Goal: Task Accomplishment & Management: Manage account settings

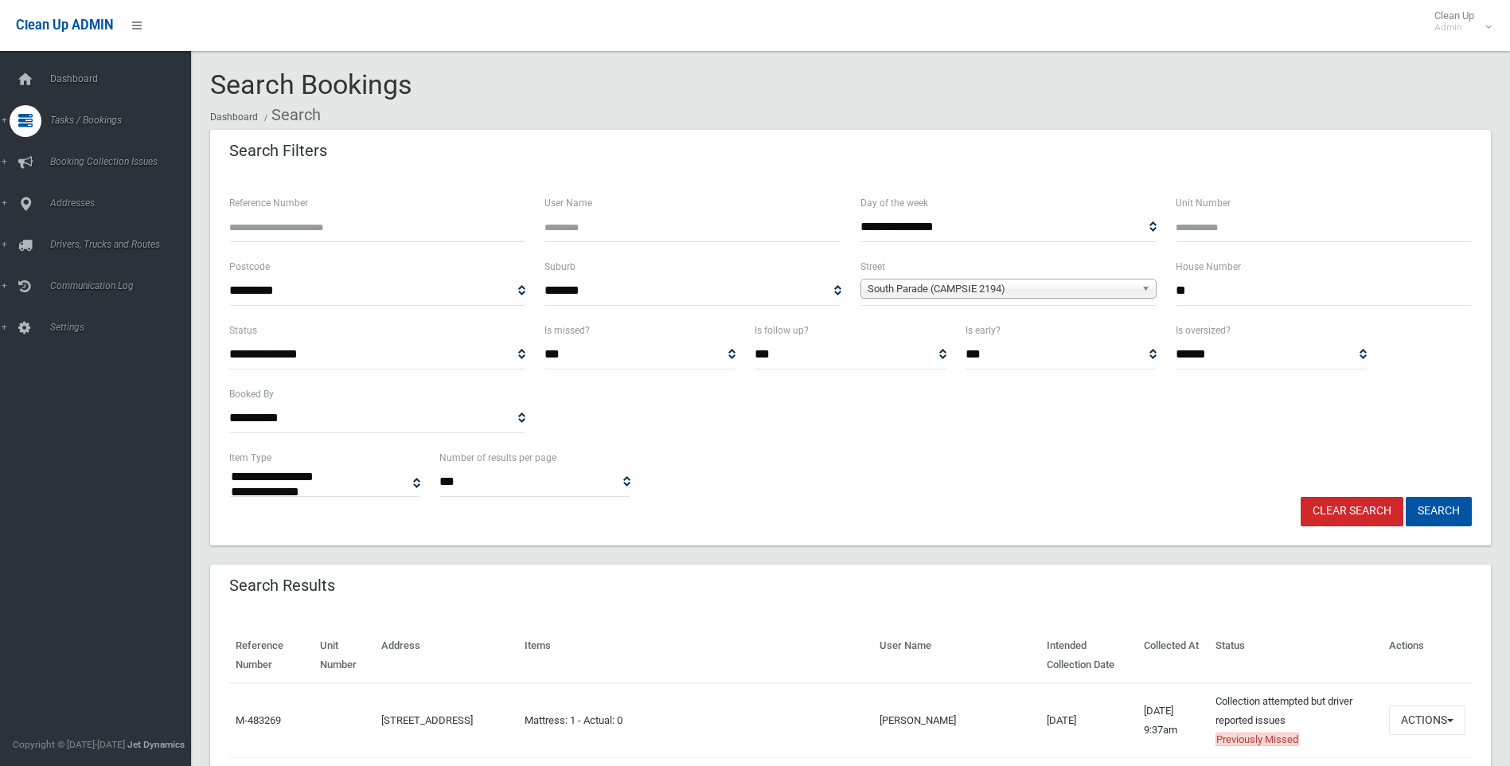
select select
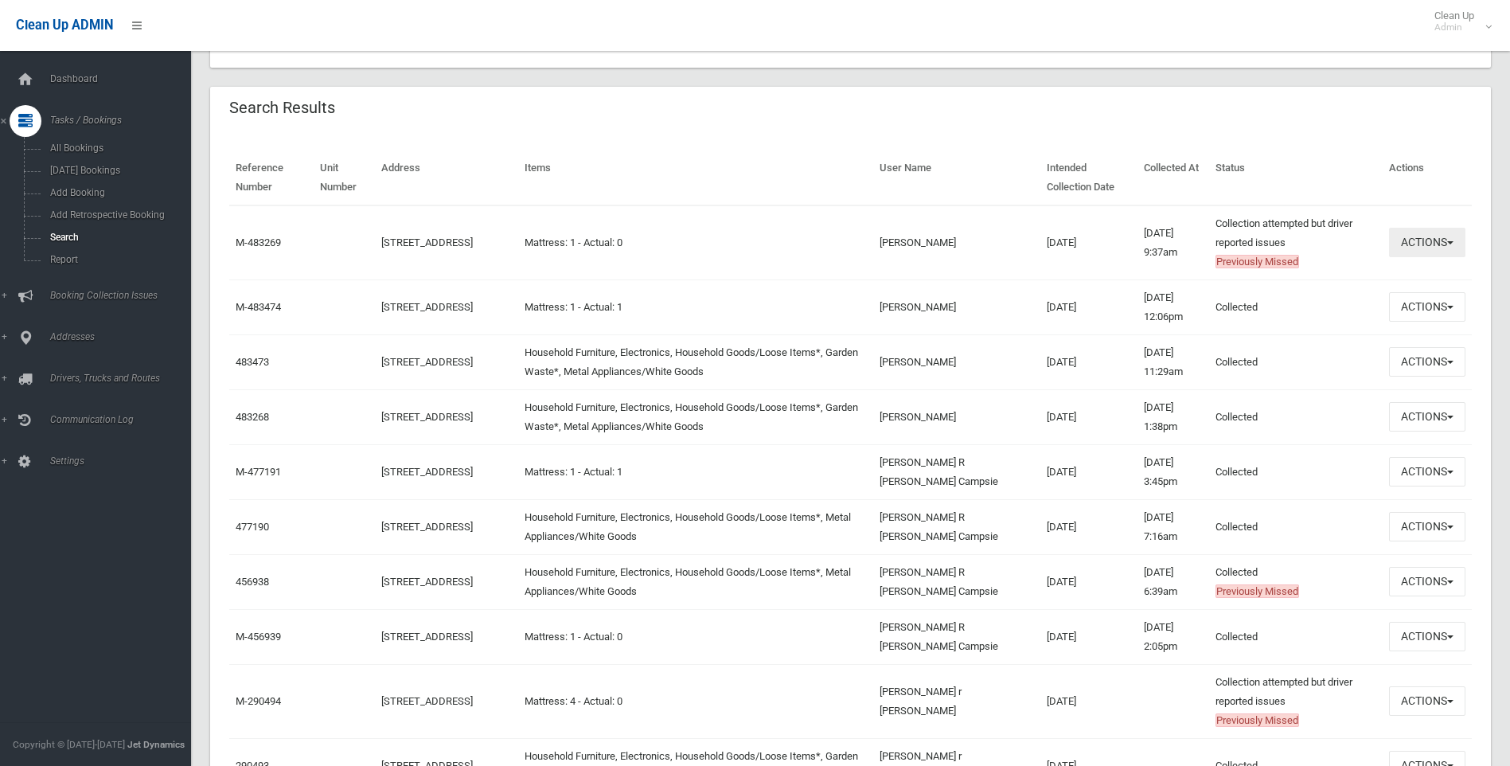
click at [1447, 236] on button "Actions" at bounding box center [1427, 242] width 76 height 29
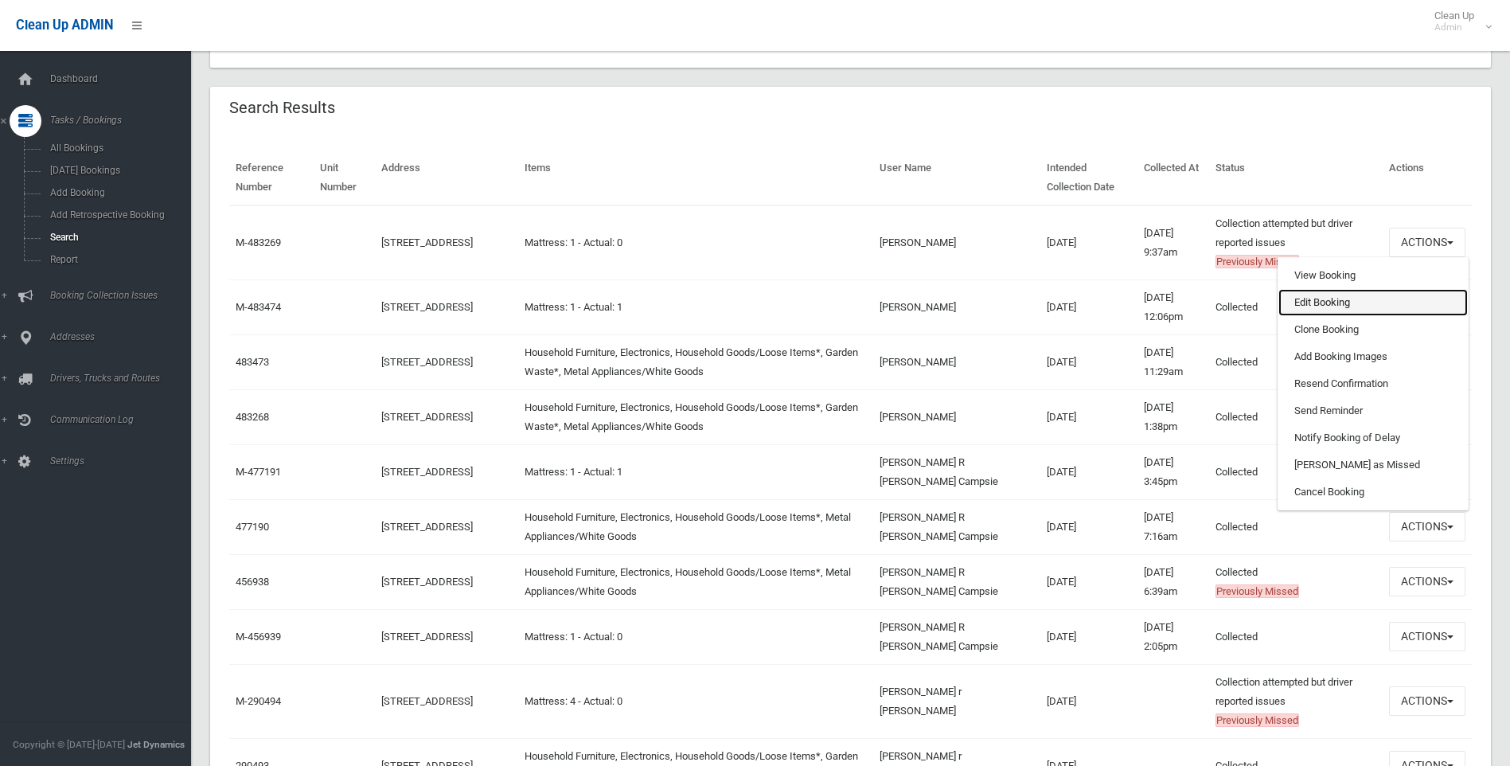
click at [1385, 292] on link "Edit Booking" at bounding box center [1372, 302] width 189 height 27
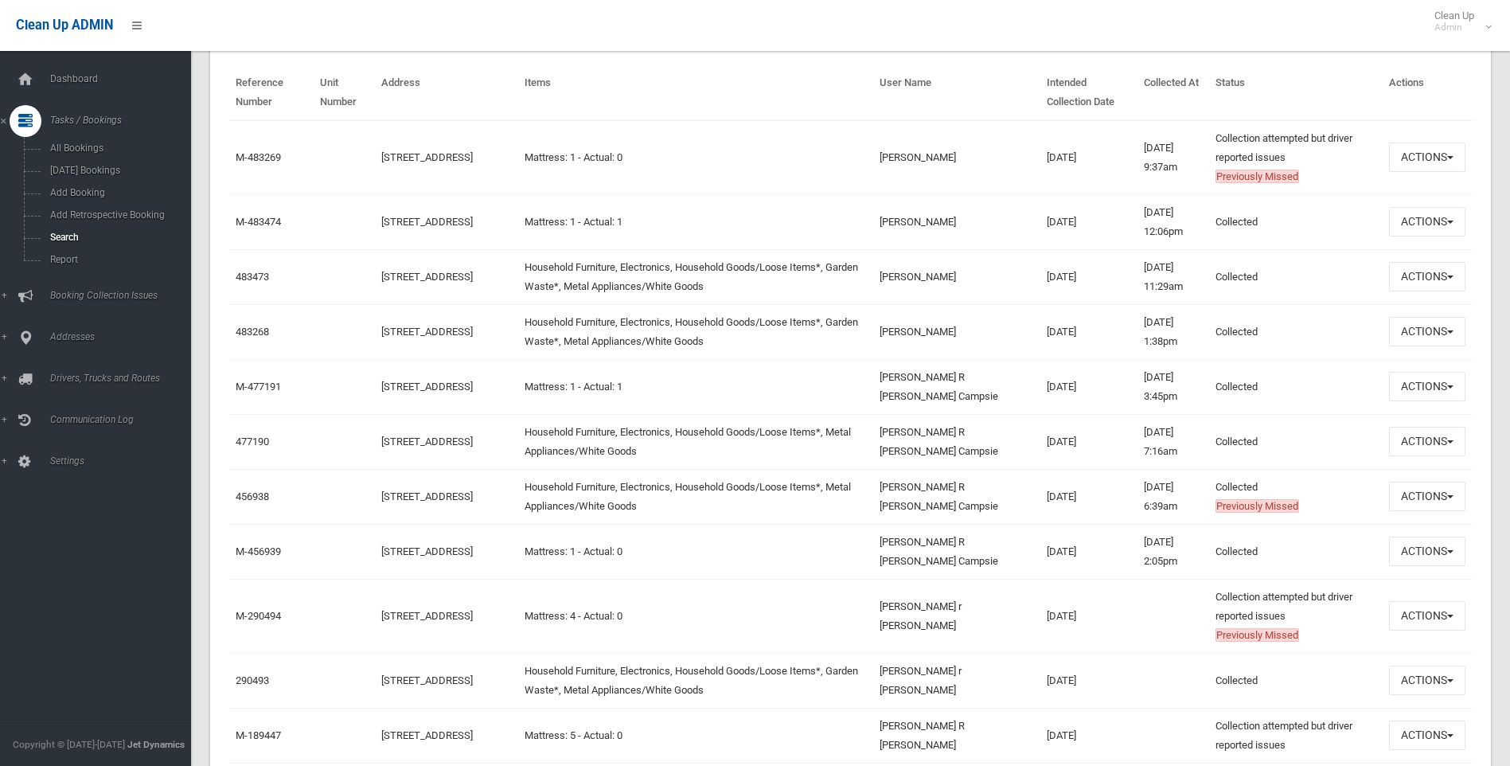
scroll to position [557, 0]
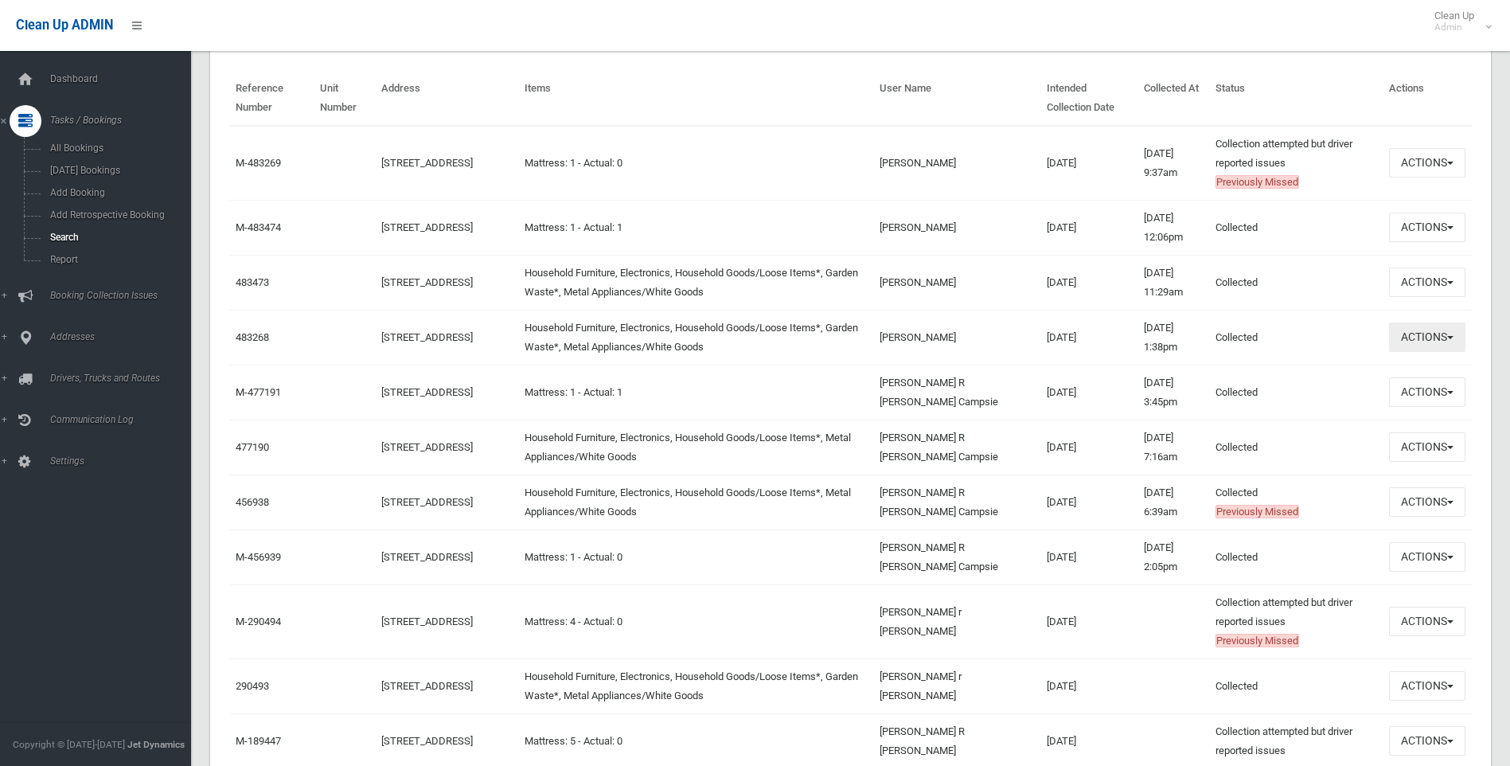
click at [1400, 349] on button "Actions" at bounding box center [1427, 336] width 76 height 29
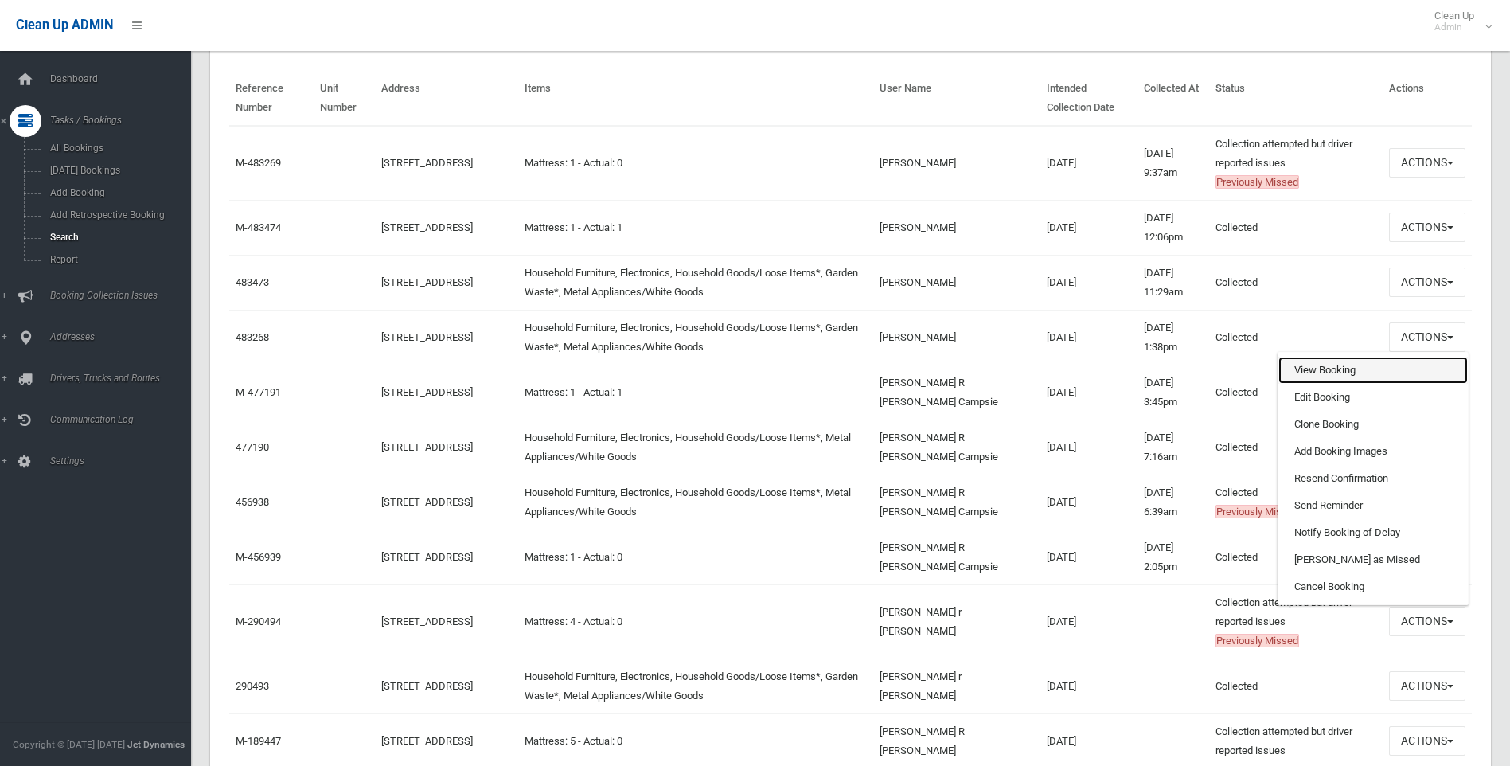
click at [1378, 373] on link "View Booking" at bounding box center [1372, 370] width 189 height 27
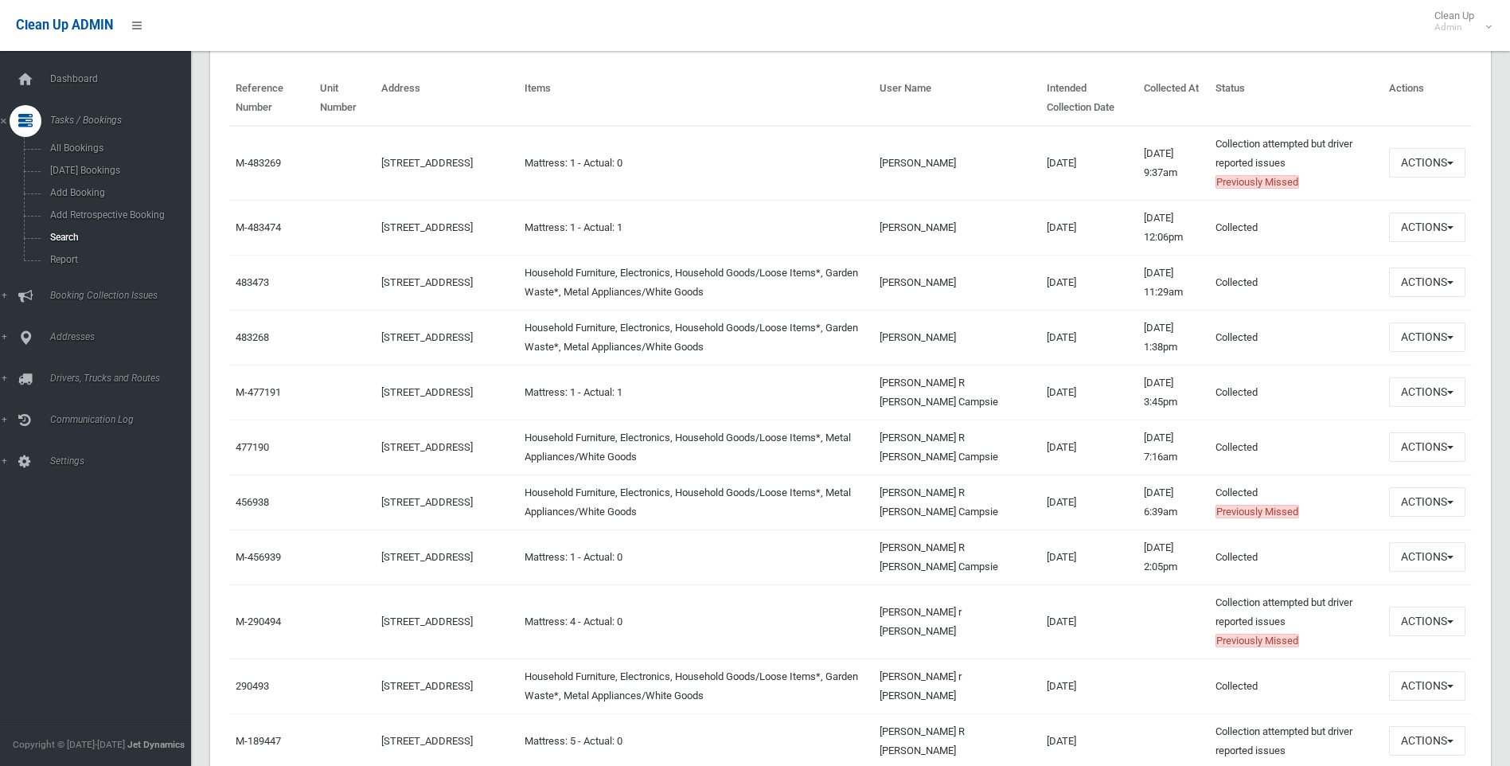
click at [1409, 353] on td "Actions View Booking Edit Booking Clone Booking Add Booking Images Resend Confi…" at bounding box center [1426, 337] width 89 height 55
click at [1407, 341] on button "Actions" at bounding box center [1427, 336] width 76 height 29
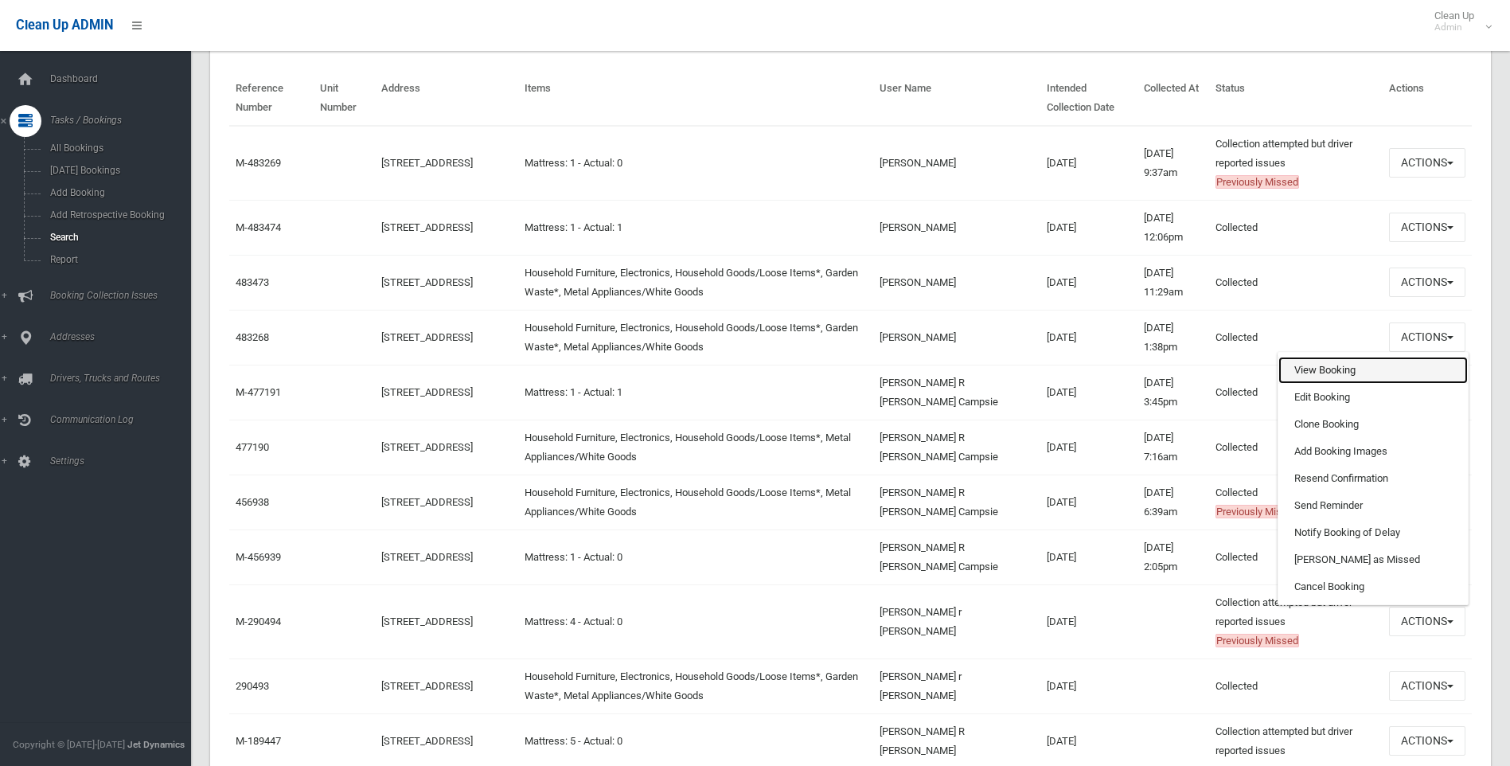
click at [1378, 383] on link "View Booking" at bounding box center [1372, 370] width 189 height 27
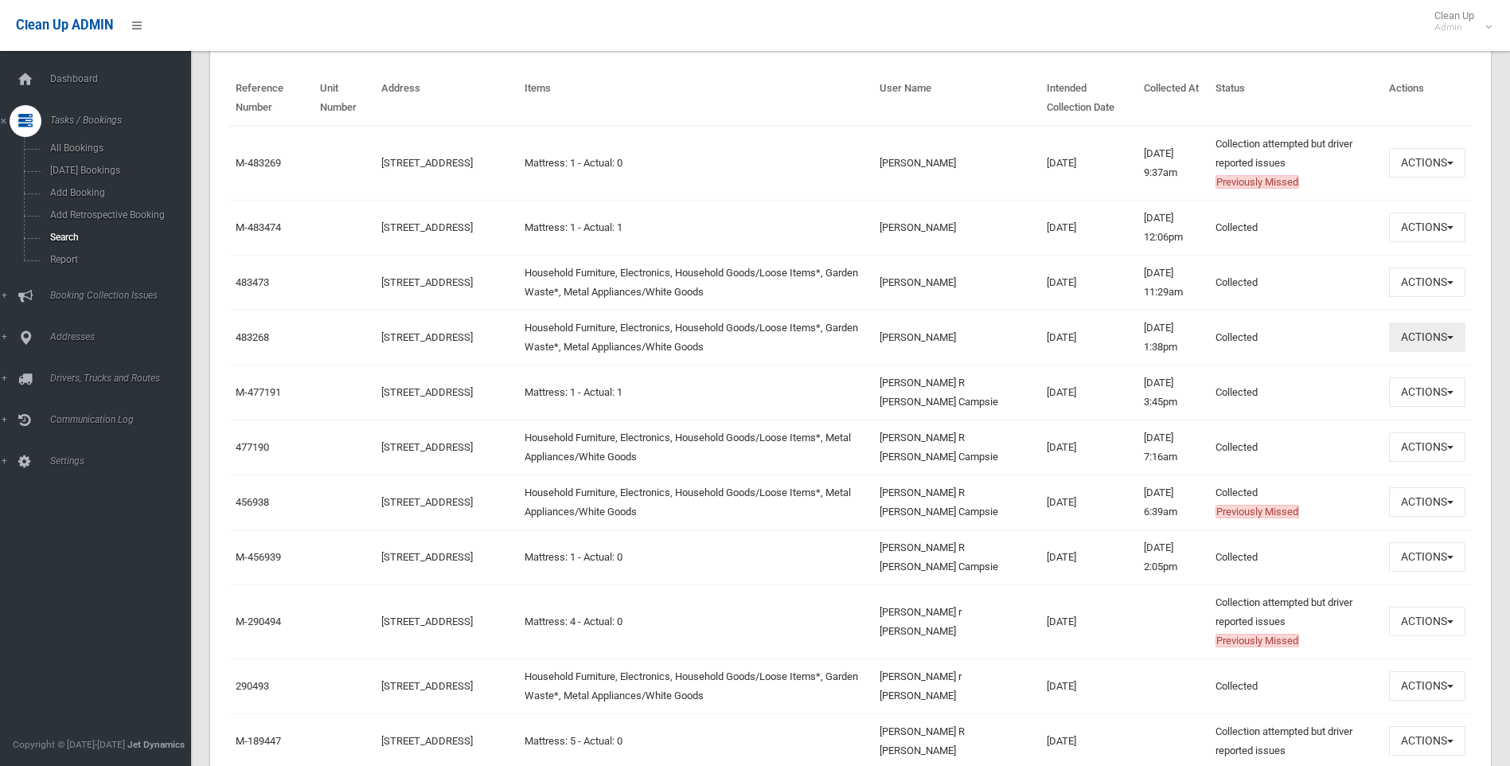
click at [1435, 339] on button "Actions" at bounding box center [1427, 336] width 76 height 29
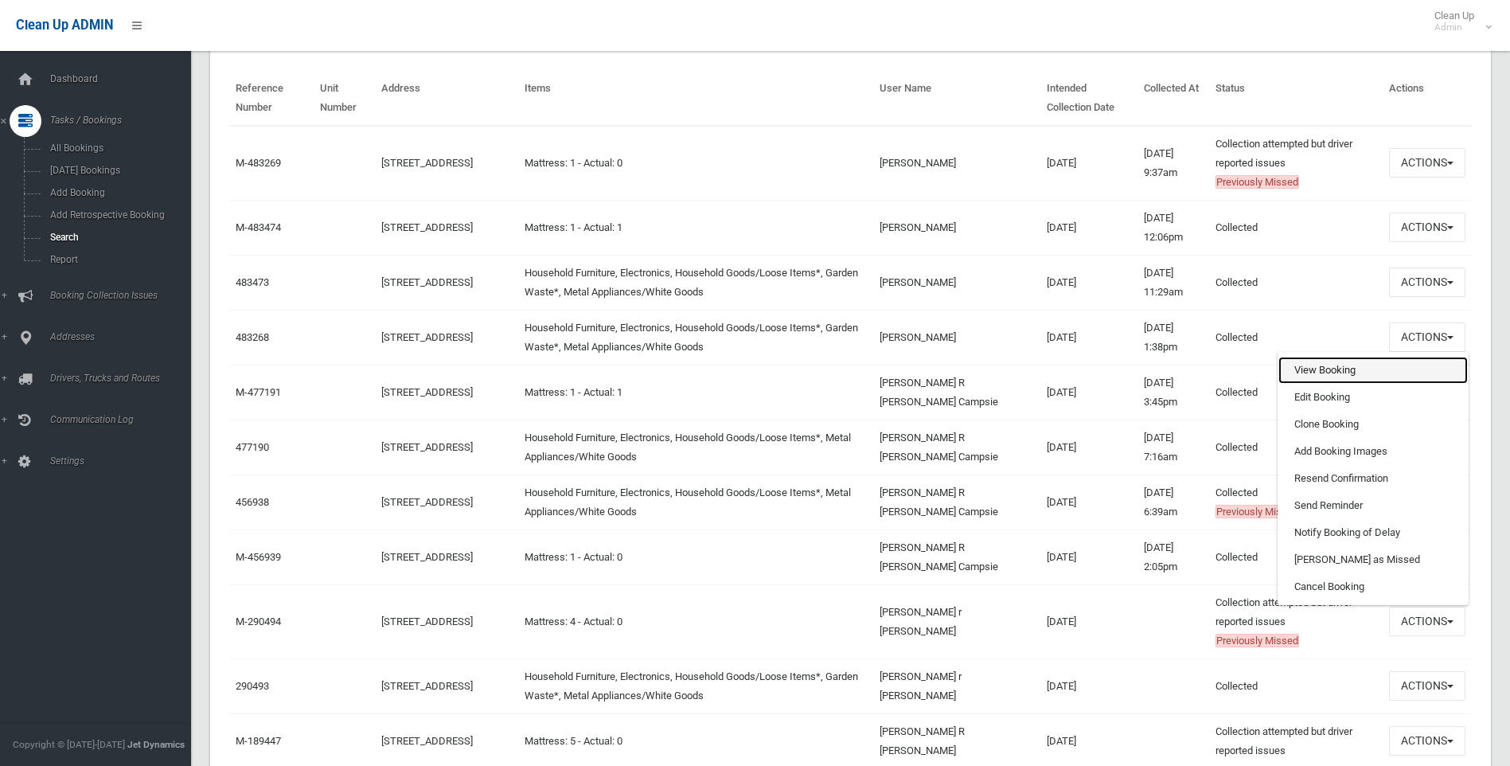
click at [1387, 368] on link "View Booking" at bounding box center [1372, 370] width 189 height 27
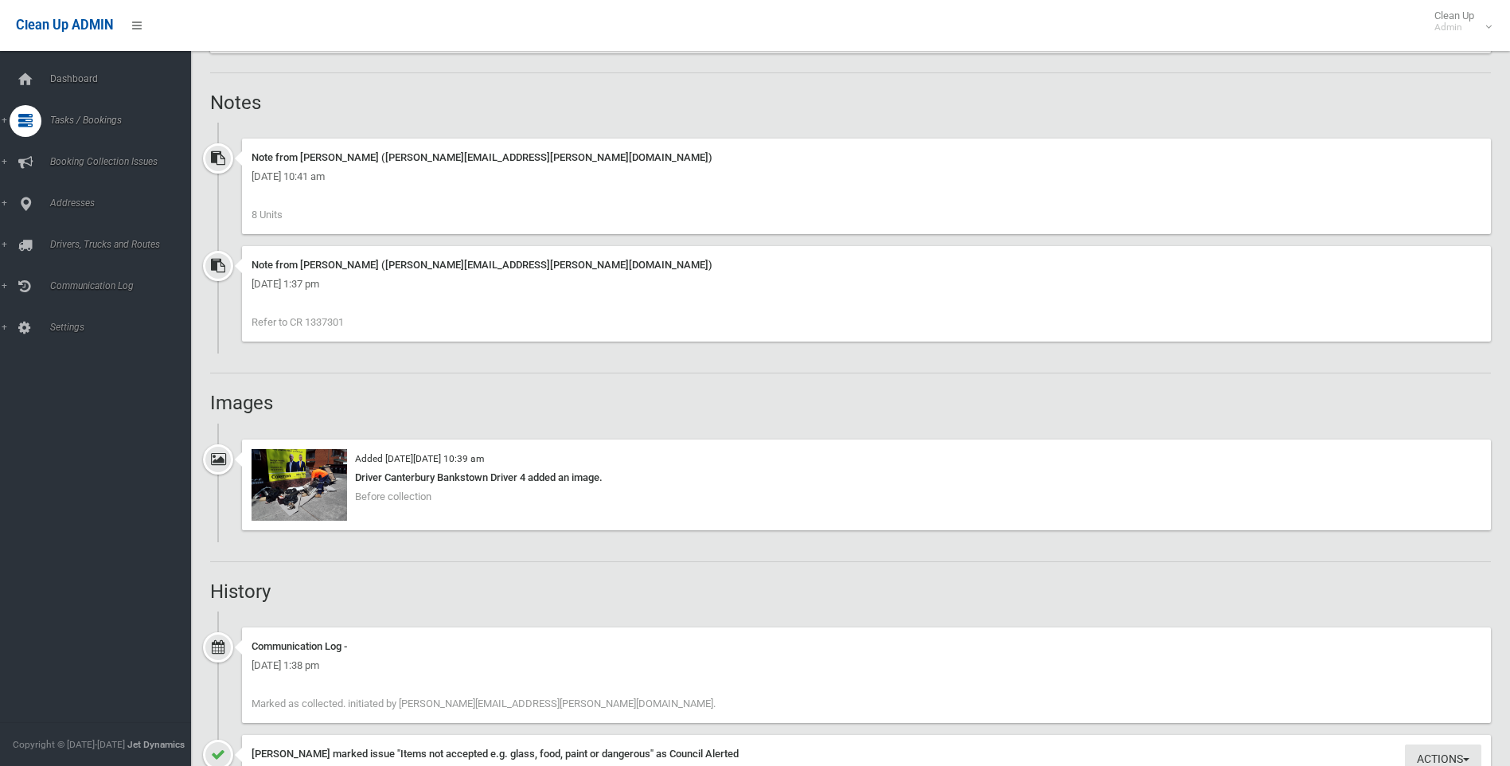
scroll to position [1194, 0]
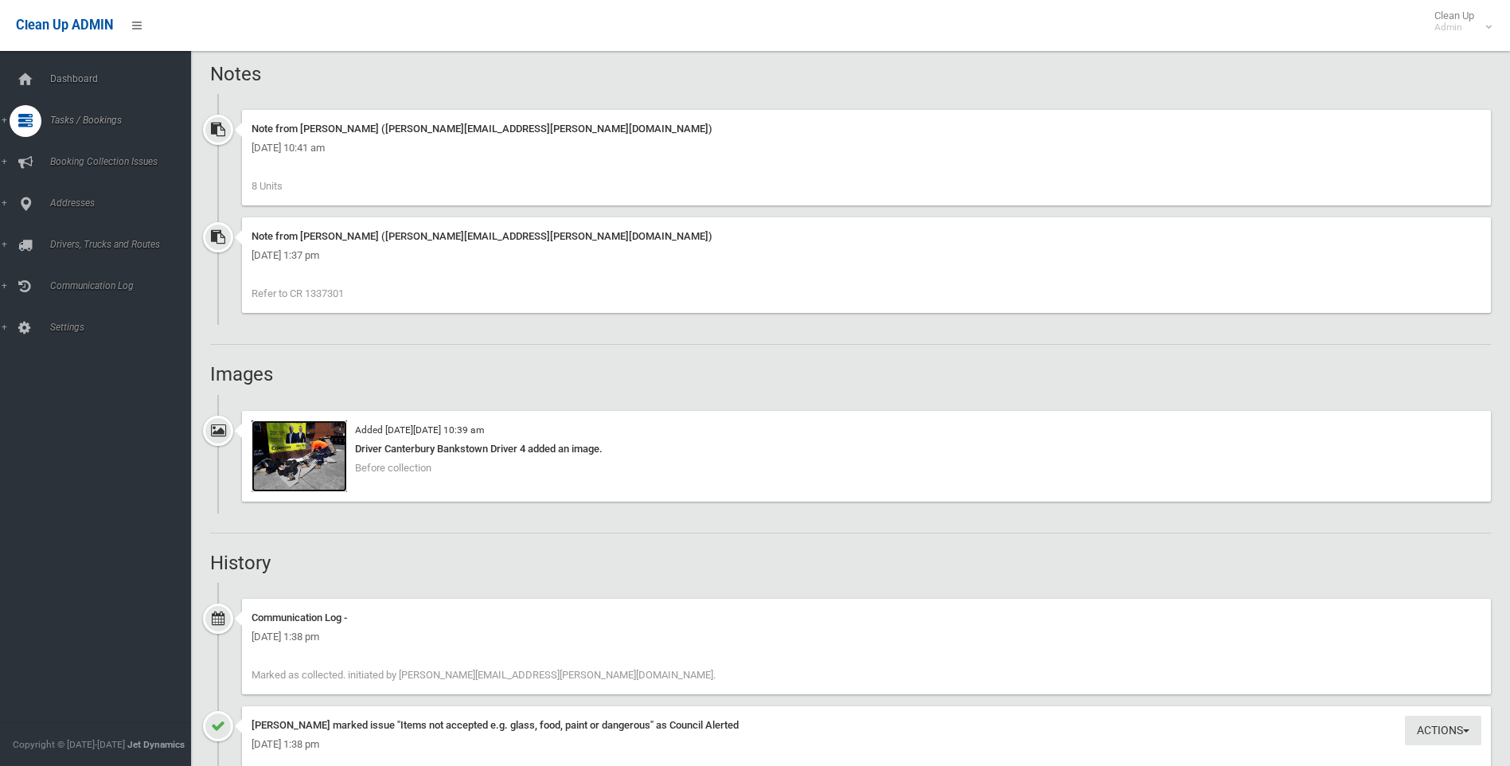
click at [313, 441] on img at bounding box center [298, 456] width 95 height 72
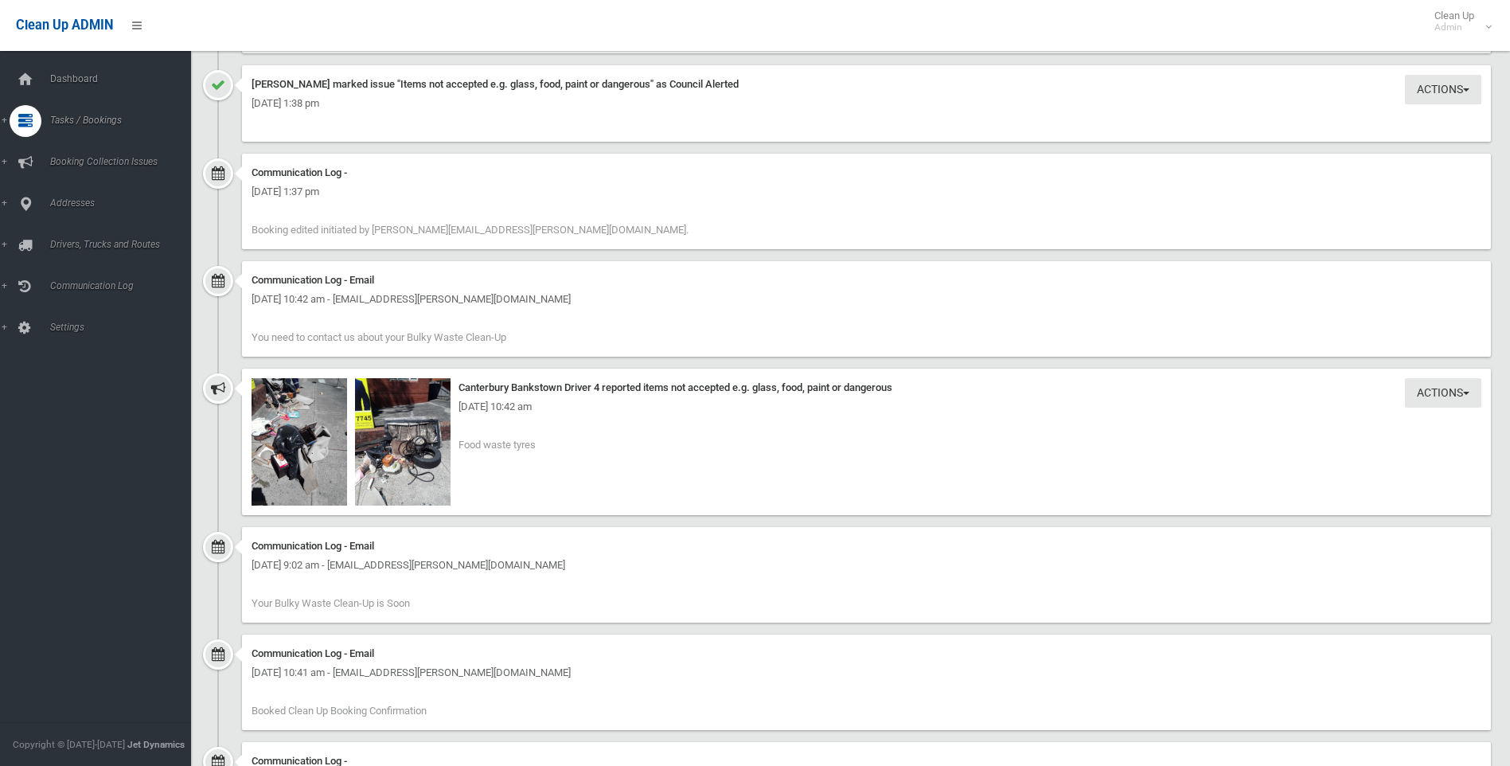
scroll to position [1947, 0]
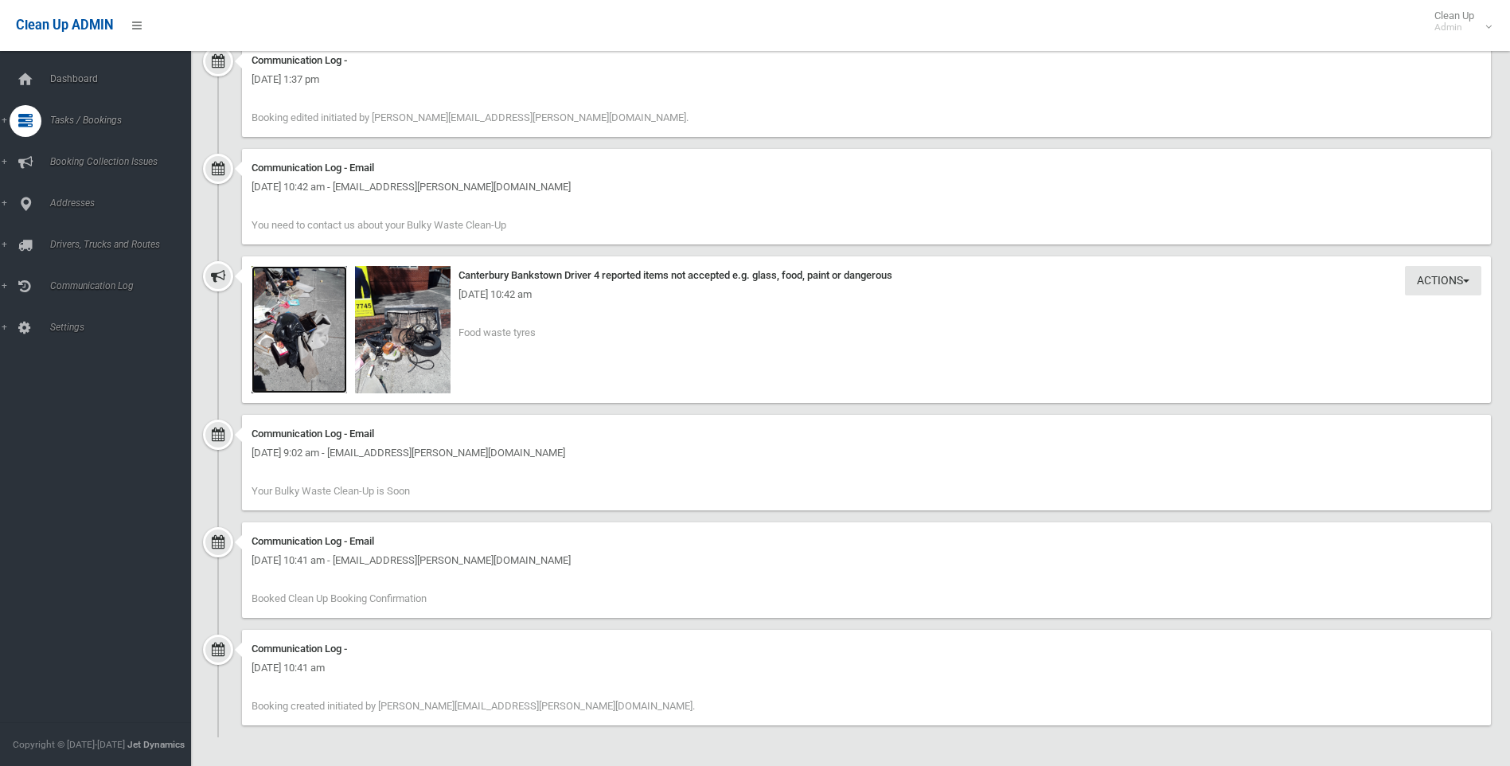
click at [298, 329] on img at bounding box center [298, 329] width 95 height 127
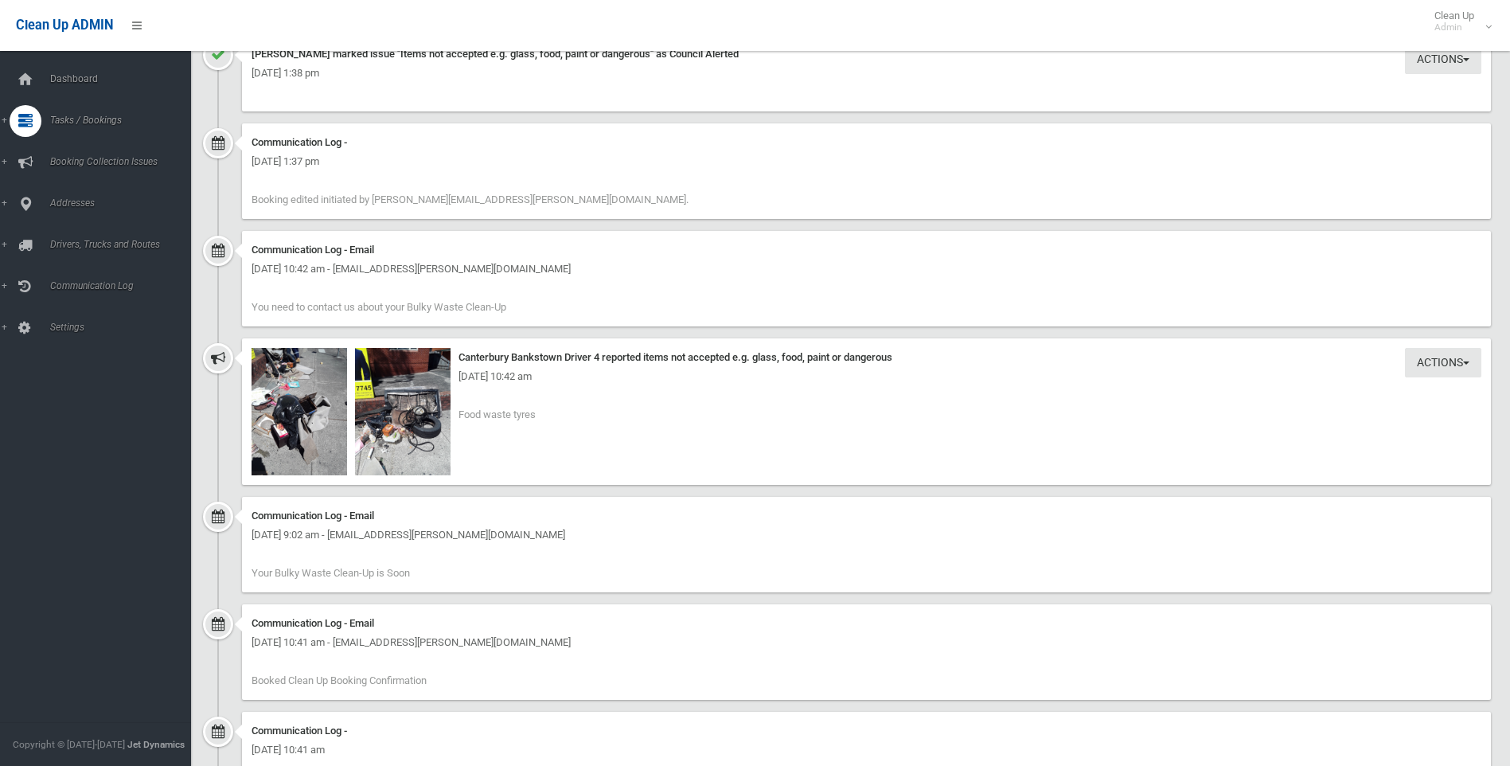
scroll to position [1947, 0]
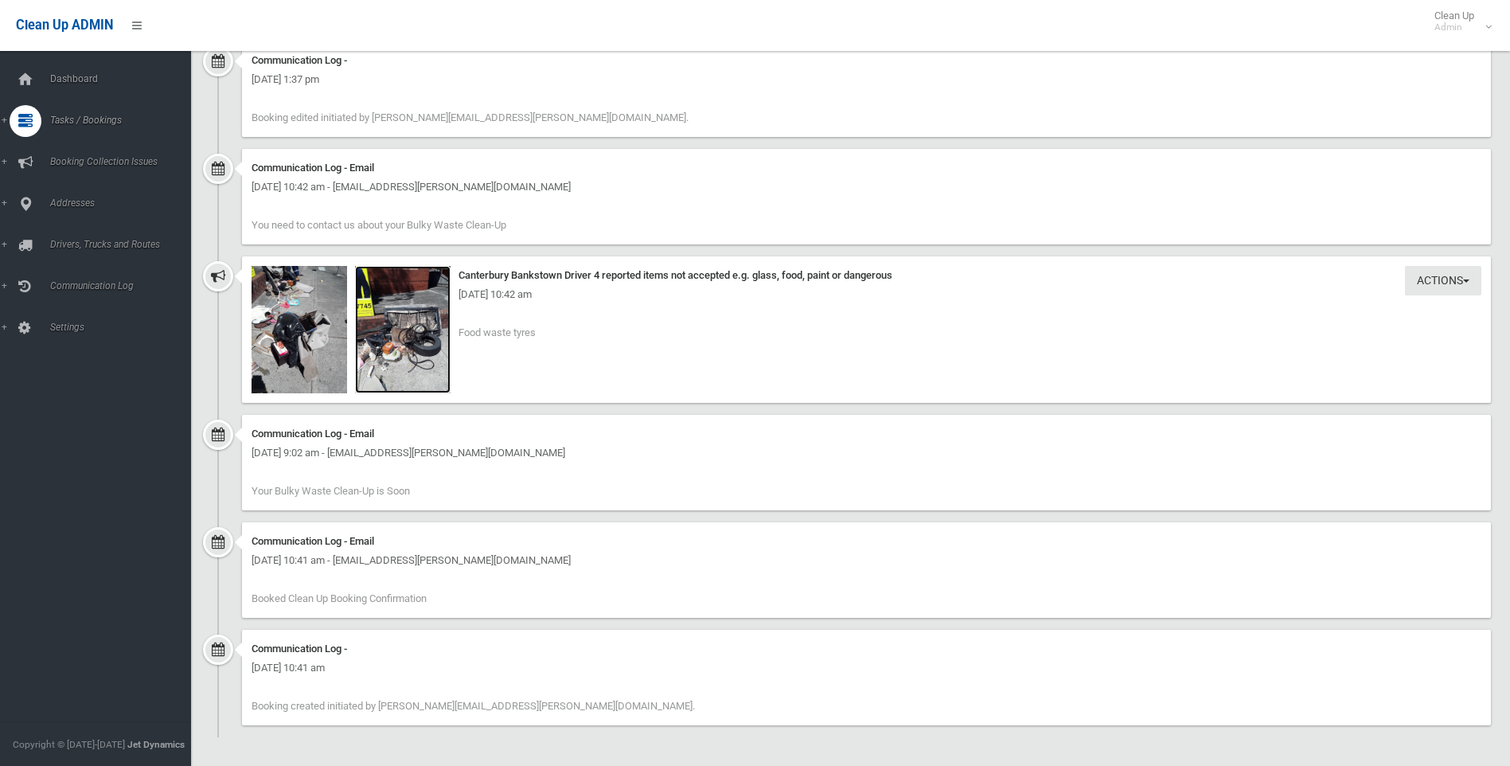
click at [411, 346] on img at bounding box center [402, 329] width 95 height 127
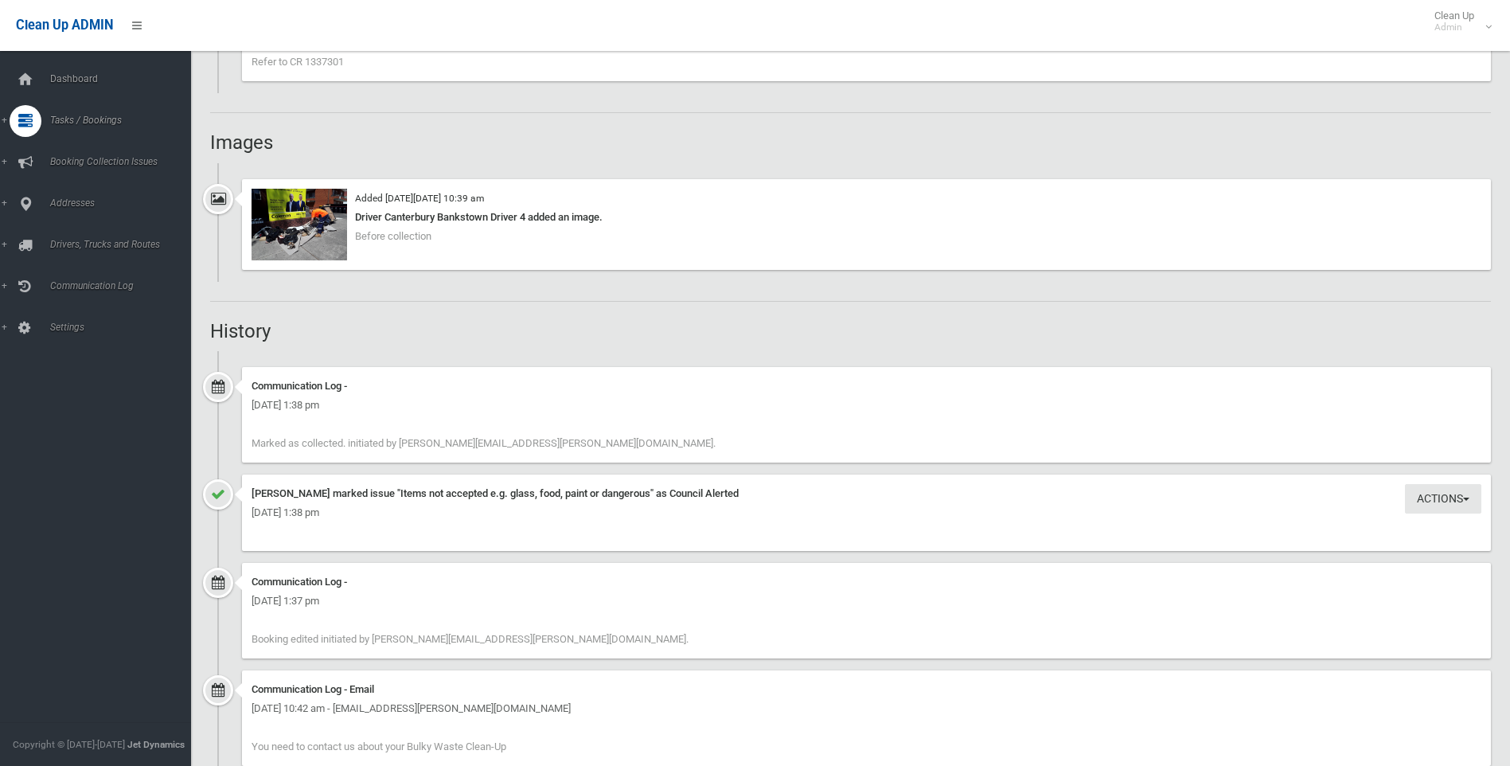
scroll to position [1390, 0]
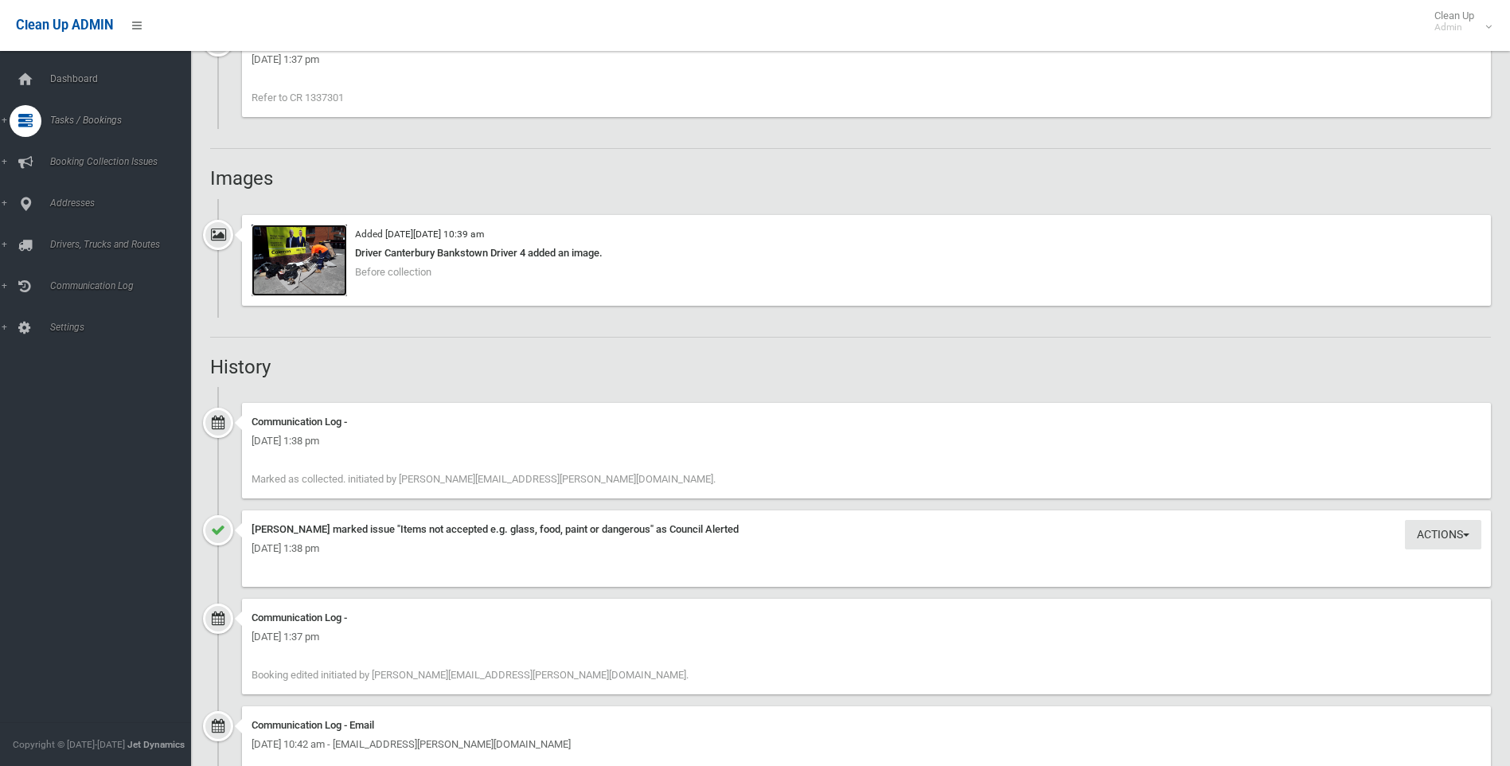
click at [326, 265] on img at bounding box center [298, 260] width 95 height 72
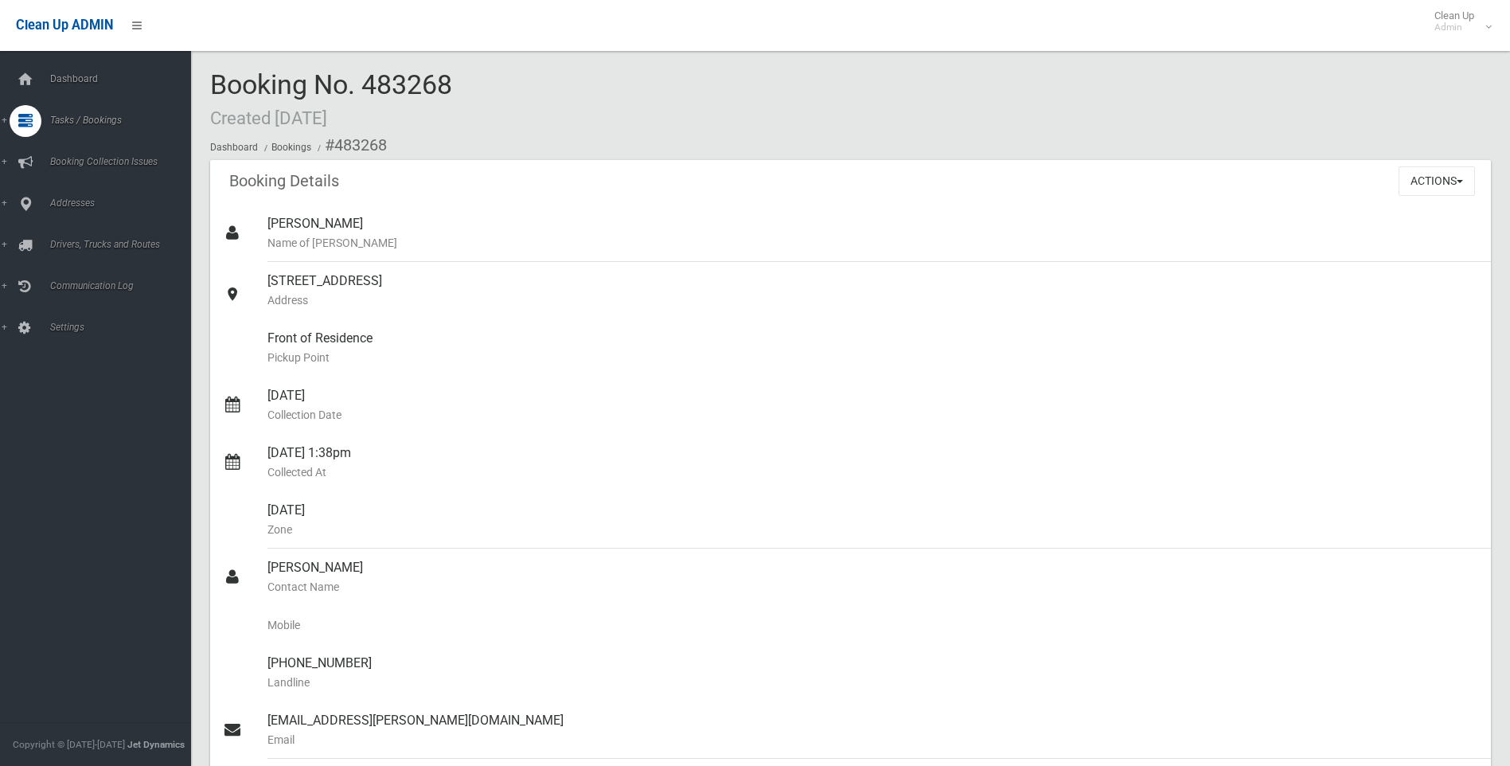
scroll to position [1194, 0]
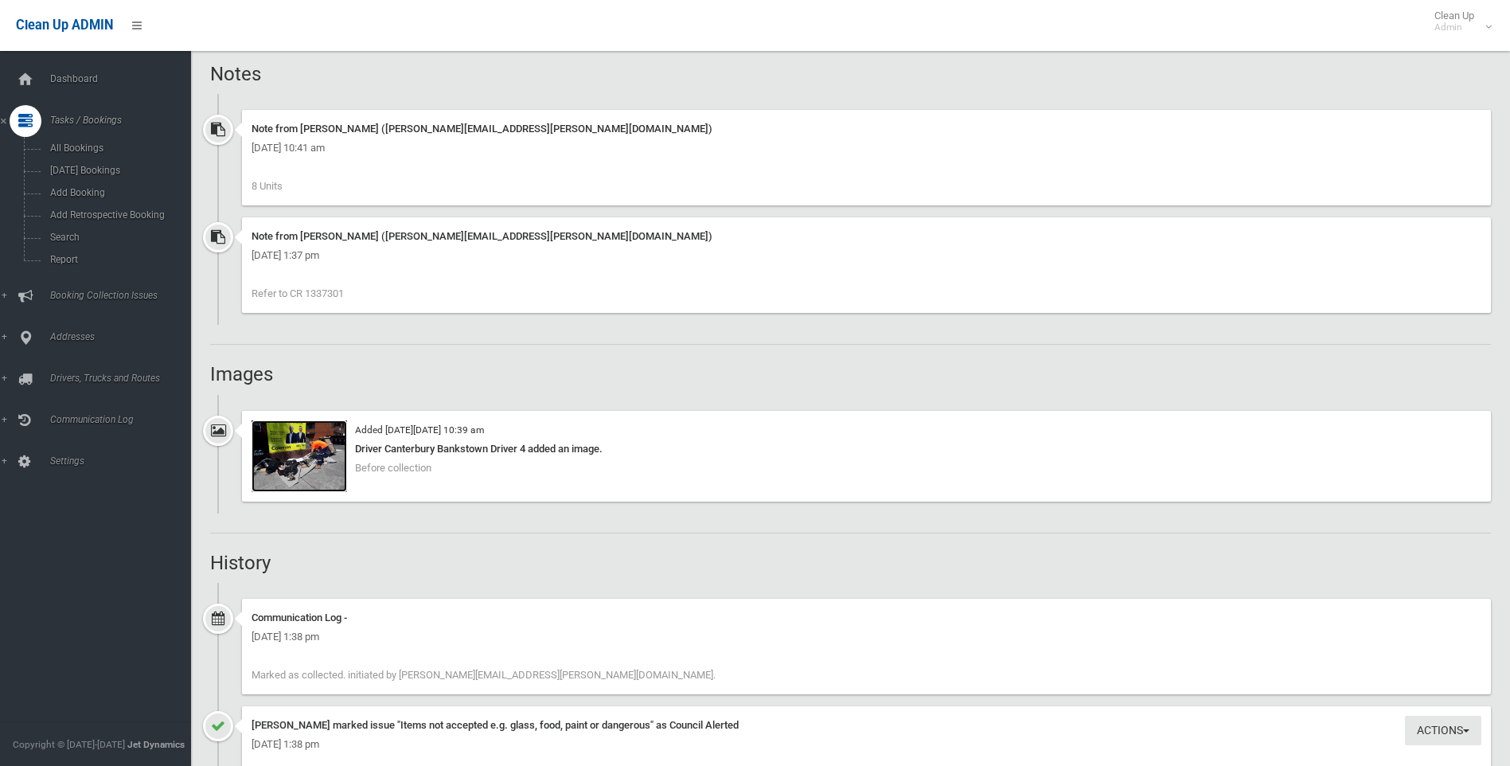
click at [324, 443] on img at bounding box center [298, 456] width 95 height 72
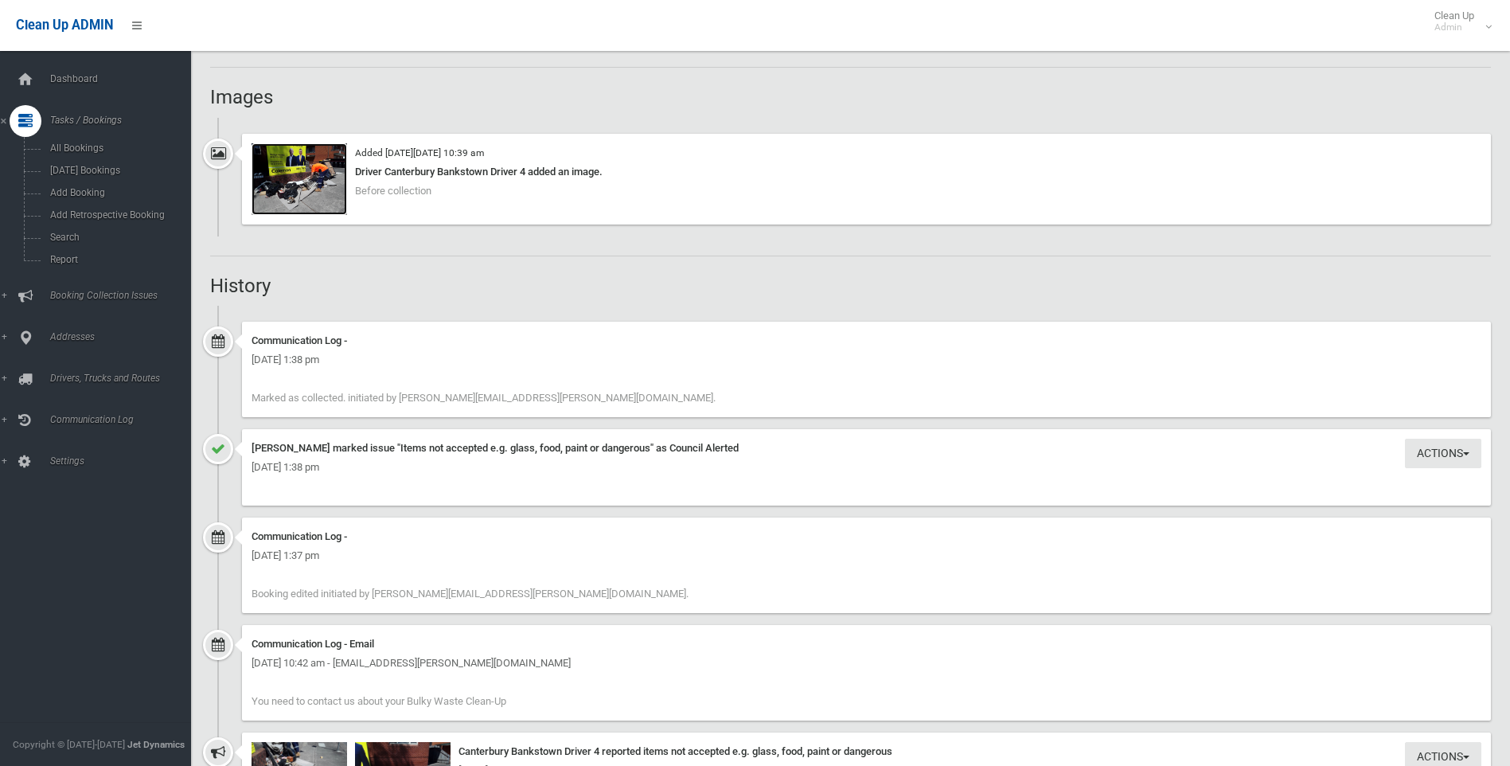
scroll to position [1830, 0]
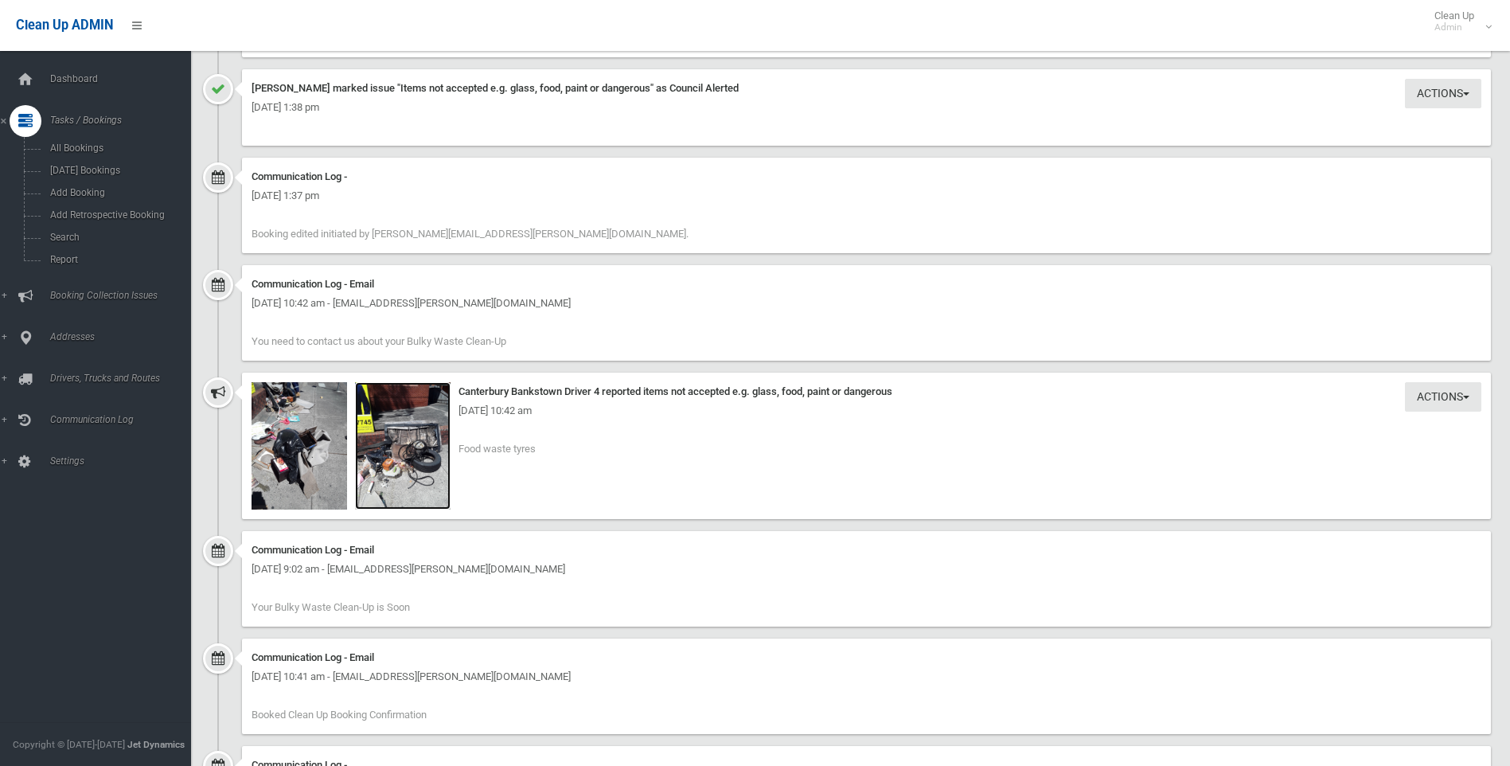
click at [390, 437] on img at bounding box center [402, 445] width 95 height 127
click at [350, 427] on div "Actions Take Action Canterbury Bankstown Driver 4 reported items not accepted e…" at bounding box center [866, 445] width 1249 height 146
click at [333, 433] on img at bounding box center [298, 445] width 95 height 127
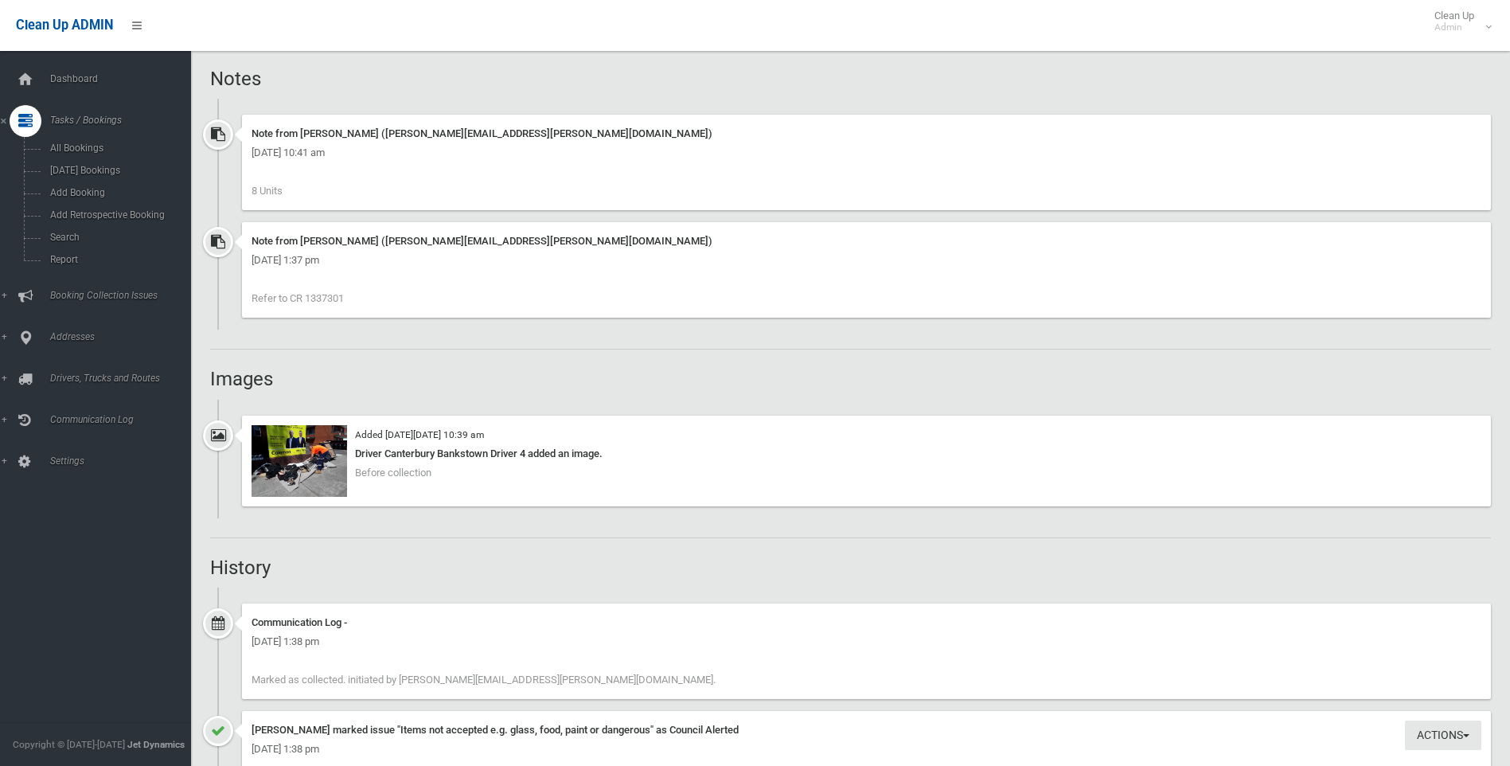
scroll to position [1469, 0]
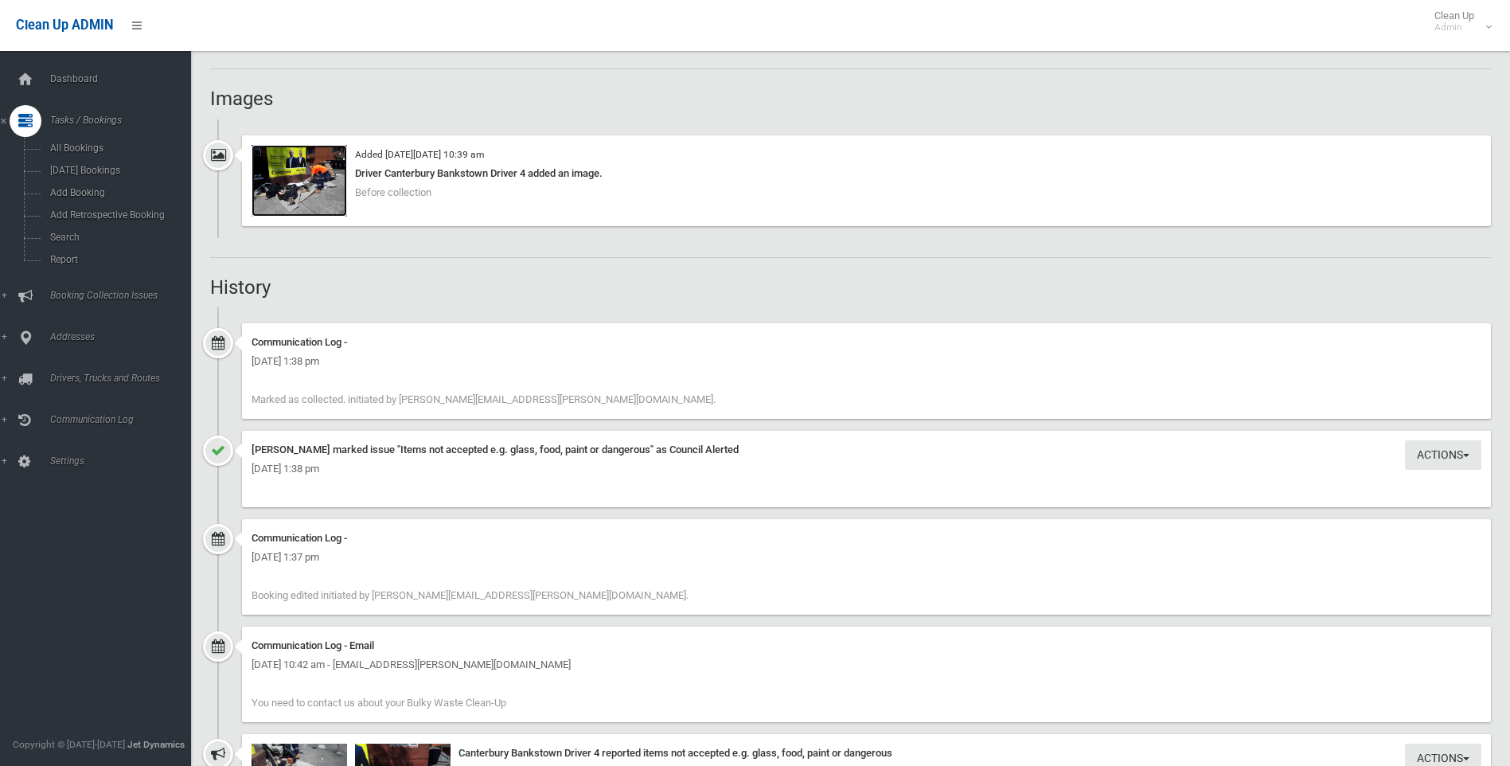
click at [271, 162] on img at bounding box center [298, 181] width 95 height 72
